Goal: Find specific page/section: Find specific page/section

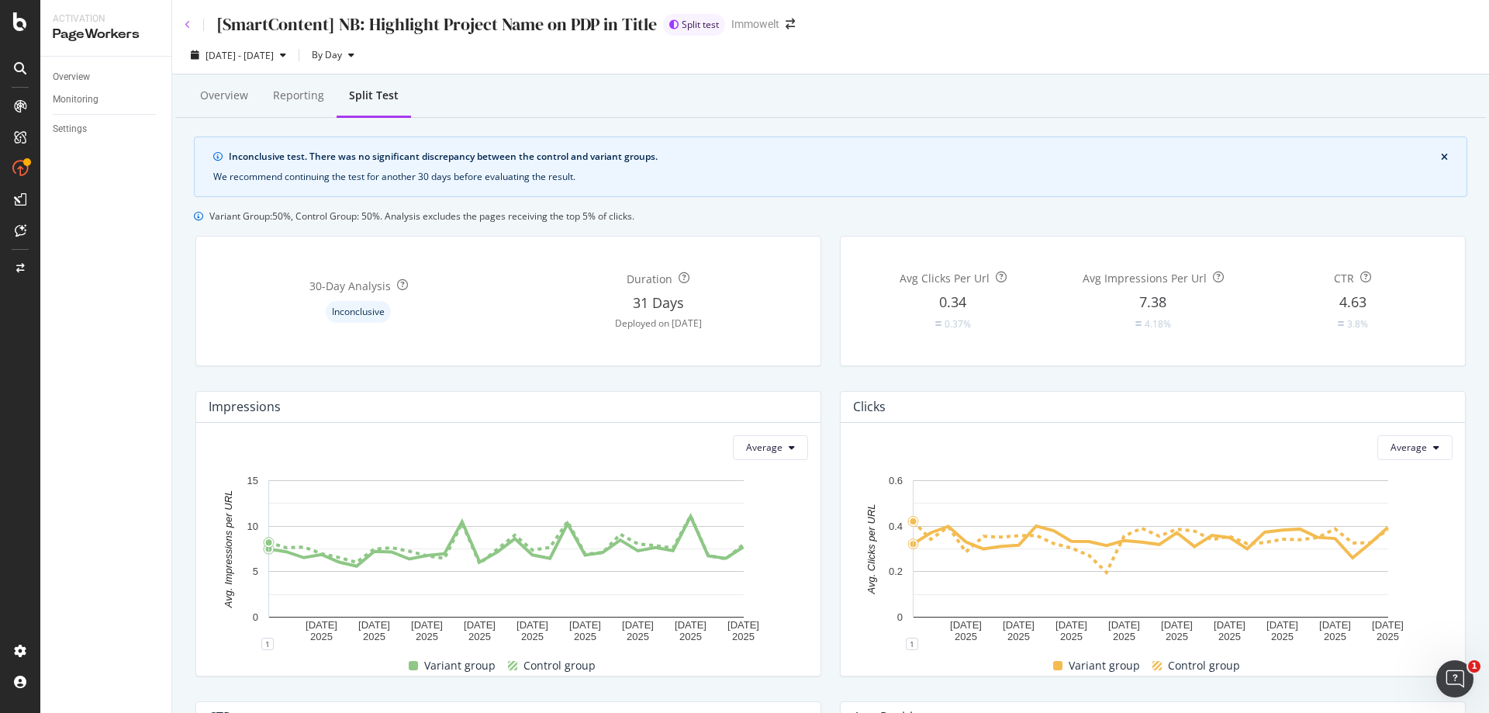
click at [185, 24] on icon at bounding box center [188, 24] width 6 height 9
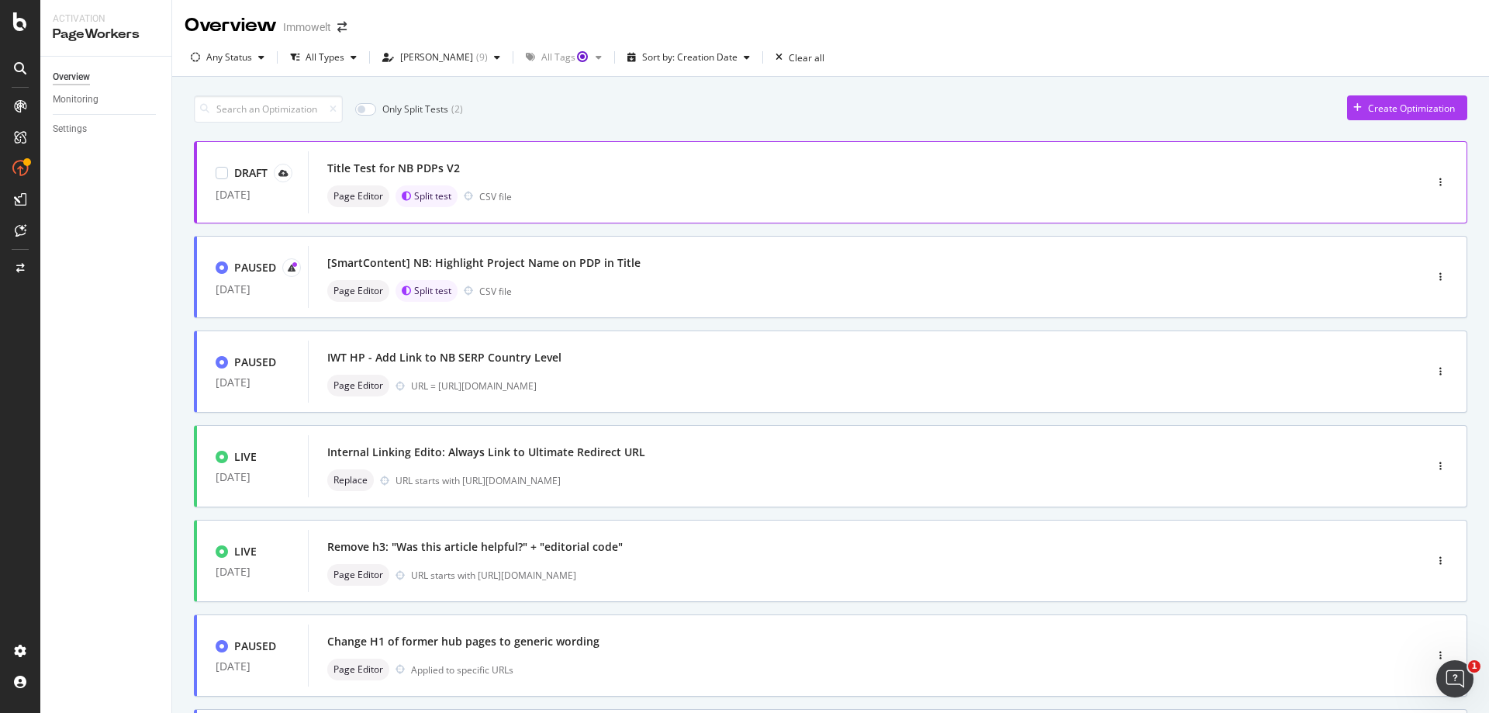
click at [704, 179] on div "Title Test for NB PDPs V2" at bounding box center [842, 168] width 1031 height 22
